Goal: Entertainment & Leisure: Consume media (video, audio)

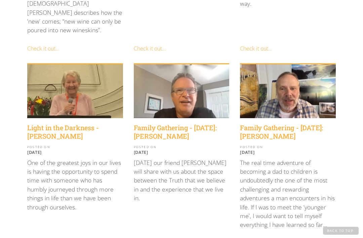
scroll to position [741, 0]
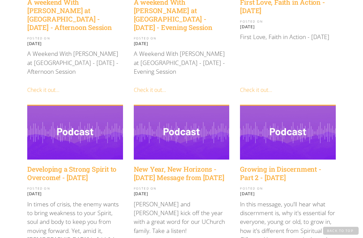
scroll to position [690, 0]
click at [277, 165] on h4 "Growing in Discernment - Part 2 - [DATE]" at bounding box center [288, 173] width 96 height 17
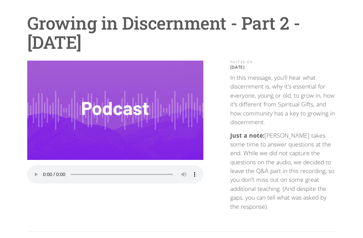
scroll to position [63, 0]
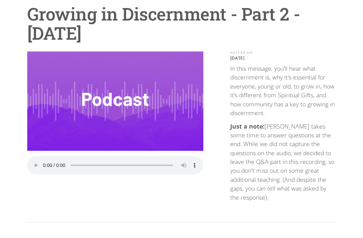
click at [42, 162] on audio "Your browser does not support the audio element." at bounding box center [115, 165] width 176 height 18
click at [46, 163] on audio "Your browser does not support the audio element." at bounding box center [115, 165] width 176 height 18
click at [39, 166] on audio "Your browser does not support the audio element." at bounding box center [115, 165] width 176 height 18
click at [46, 163] on audio "Your browser does not support the audio element." at bounding box center [115, 165] width 176 height 18
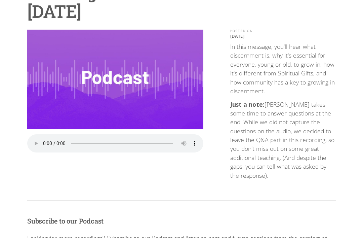
scroll to position [85, 0]
